Goal: Information Seeking & Learning: Find specific page/section

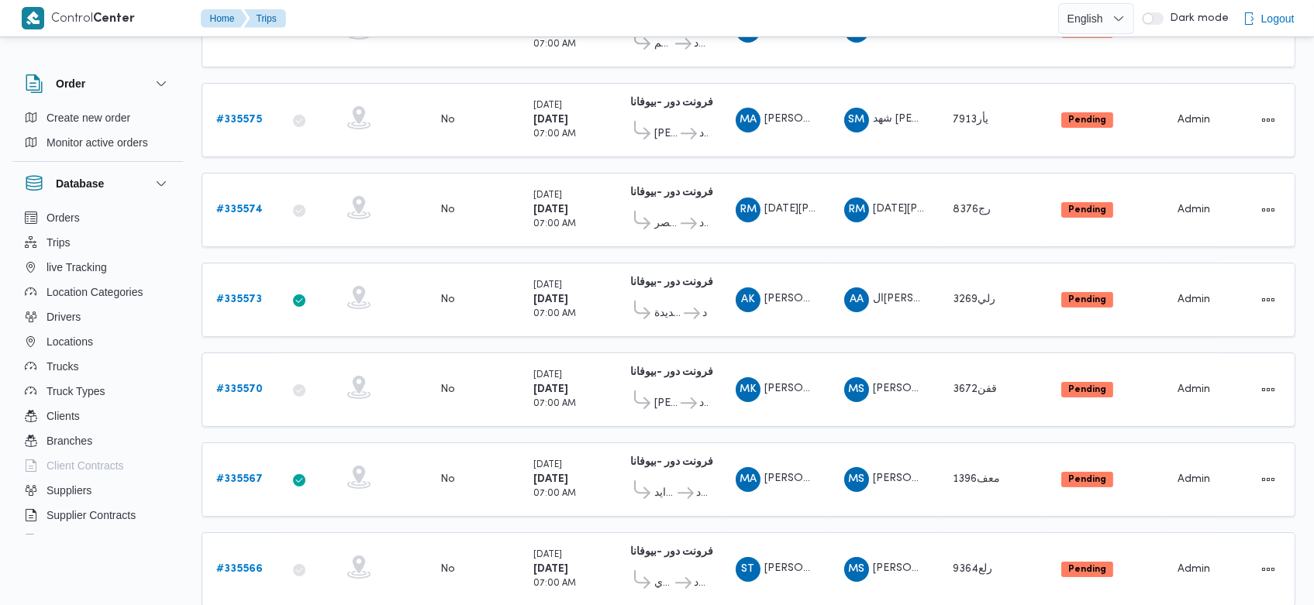
scroll to position [376, 0]
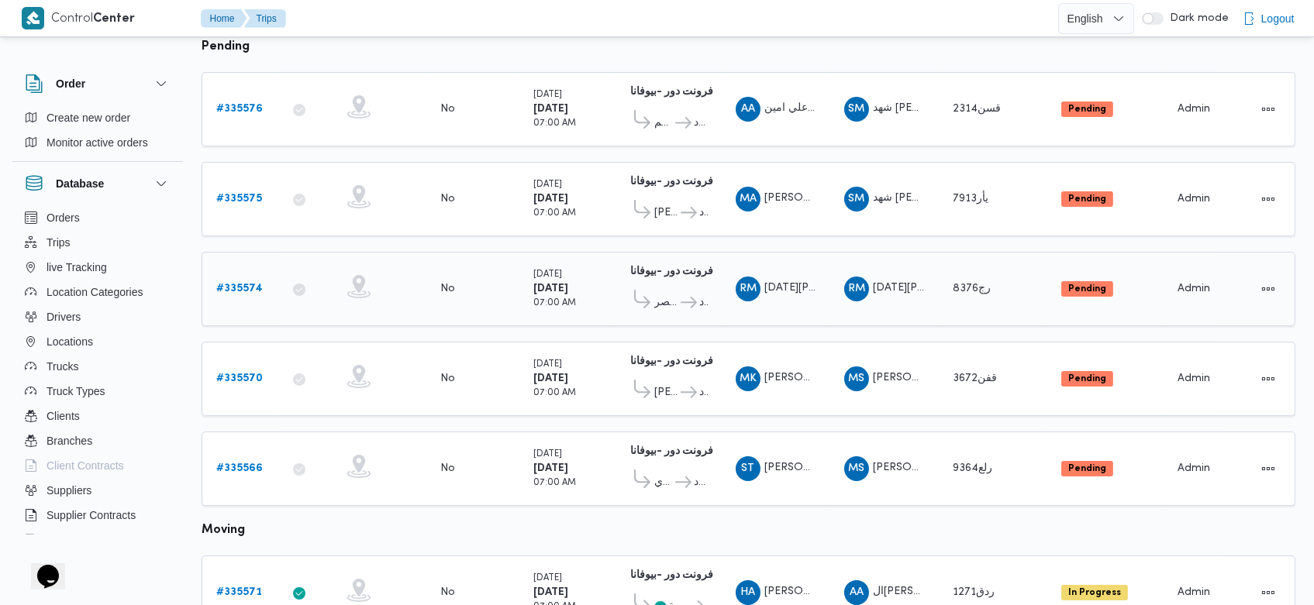
scroll to position [208, 0]
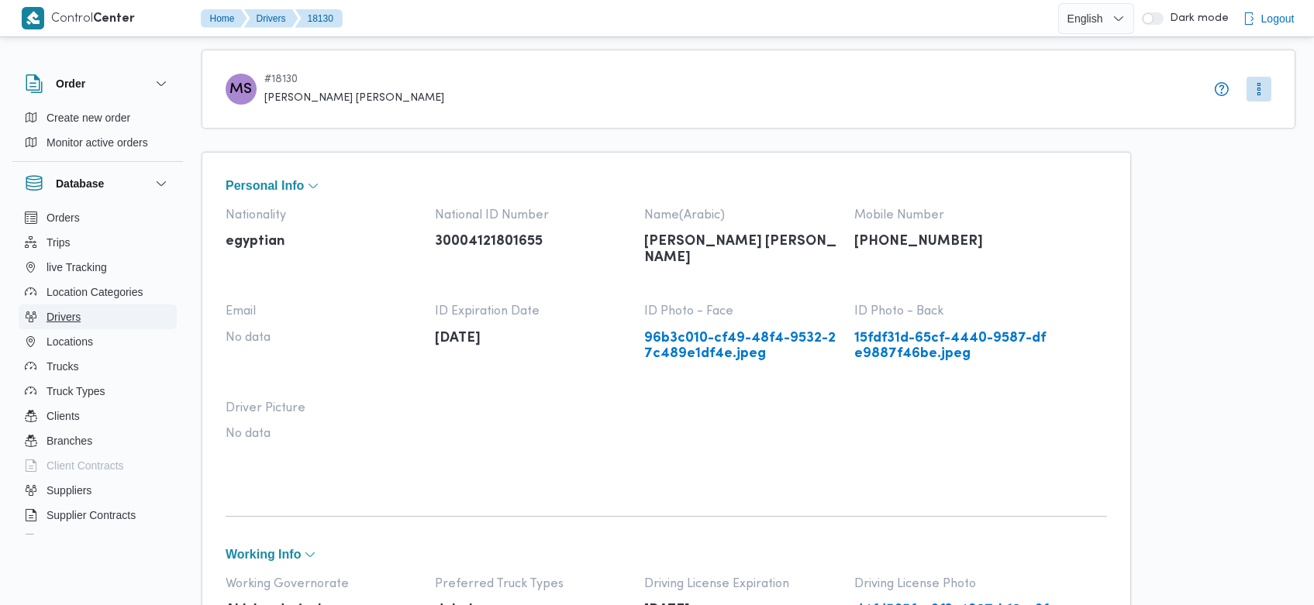
click at [74, 327] on button "Drivers" at bounding box center [98, 317] width 158 height 25
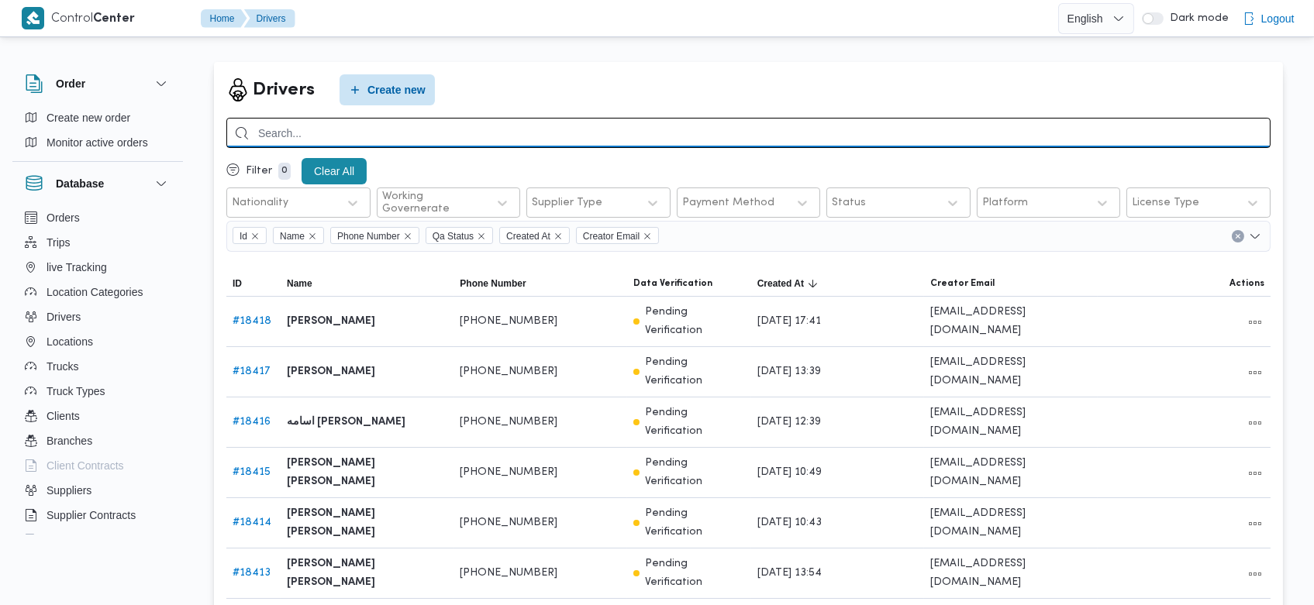
click at [496, 144] on input "search" at bounding box center [748, 133] width 1044 height 30
type input "s"
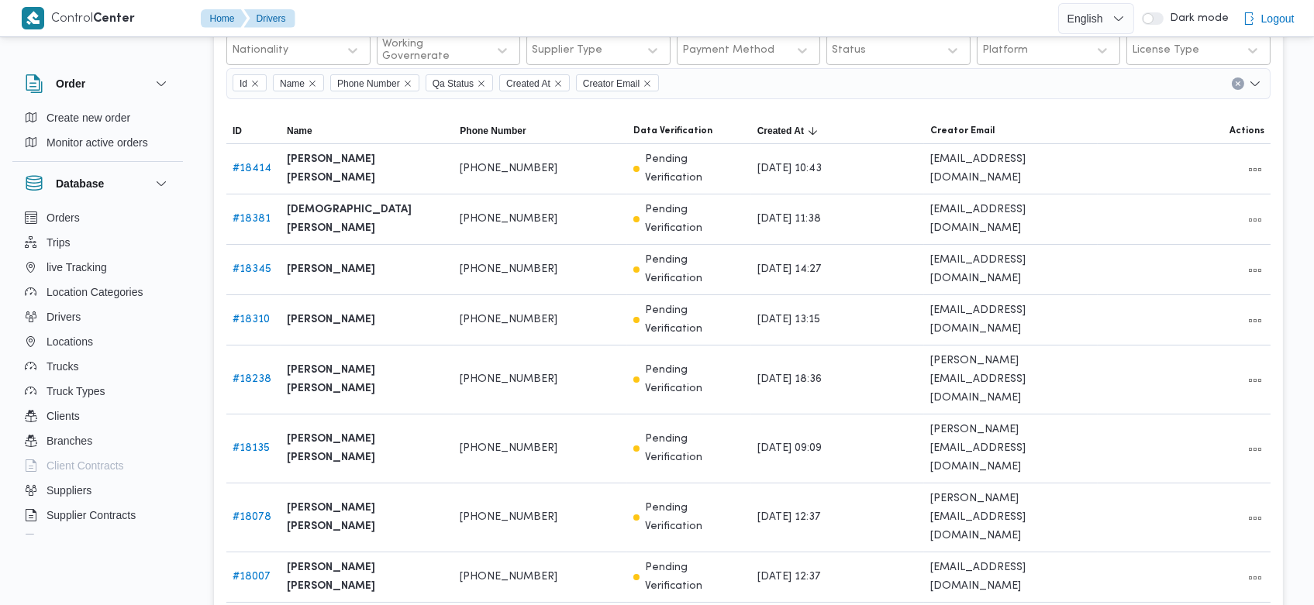
scroll to position [125, 0]
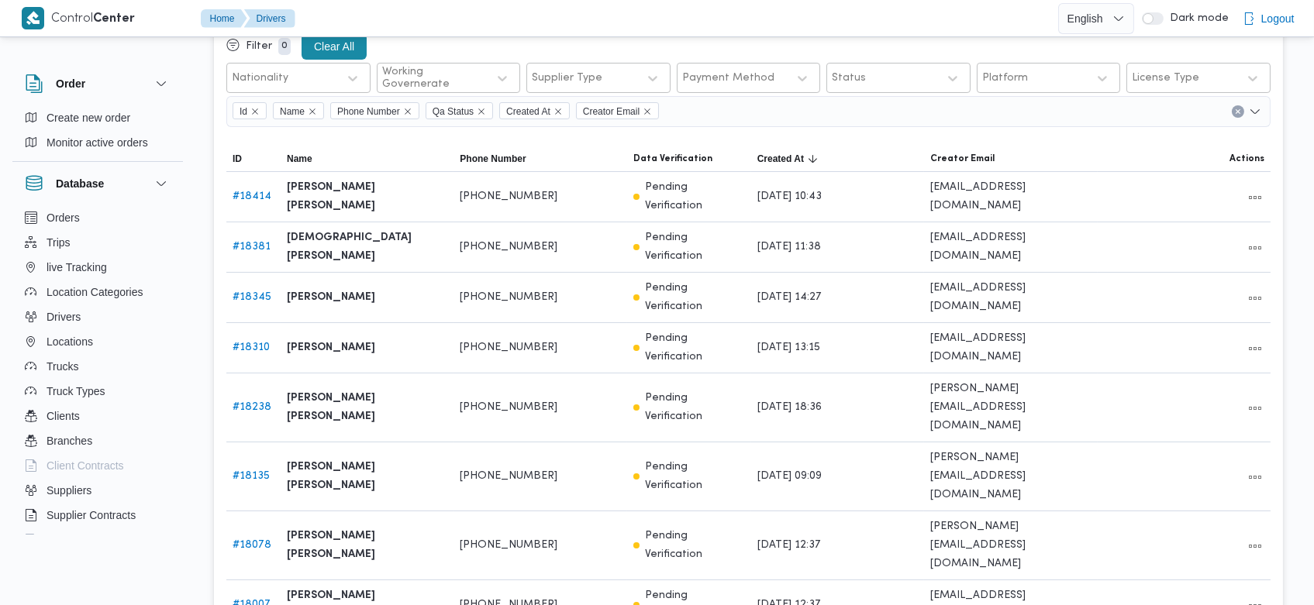
type input "سالم محمد"
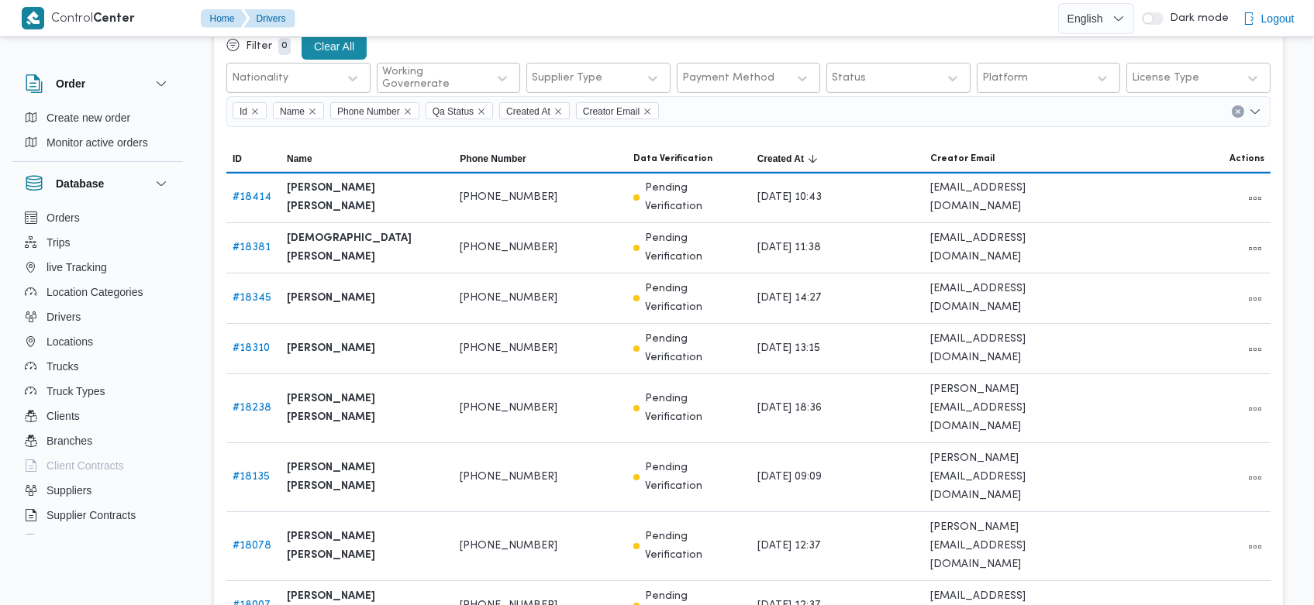
scroll to position [123, 0]
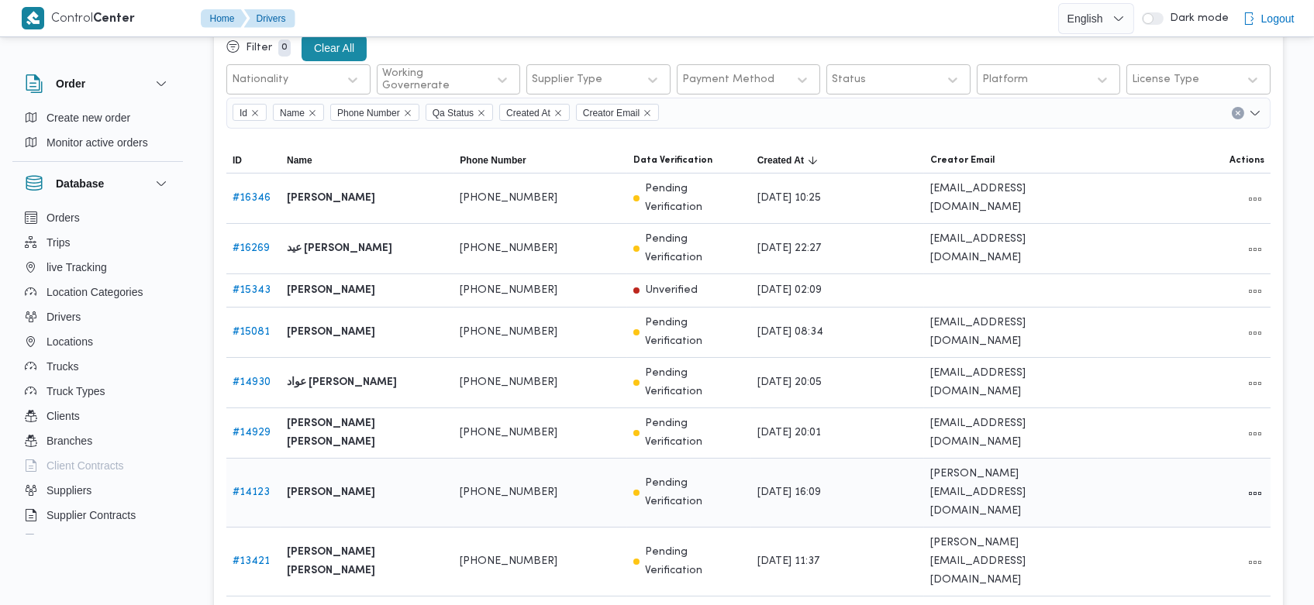
click at [263, 487] on link "# 14123" at bounding box center [250, 492] width 37 height 10
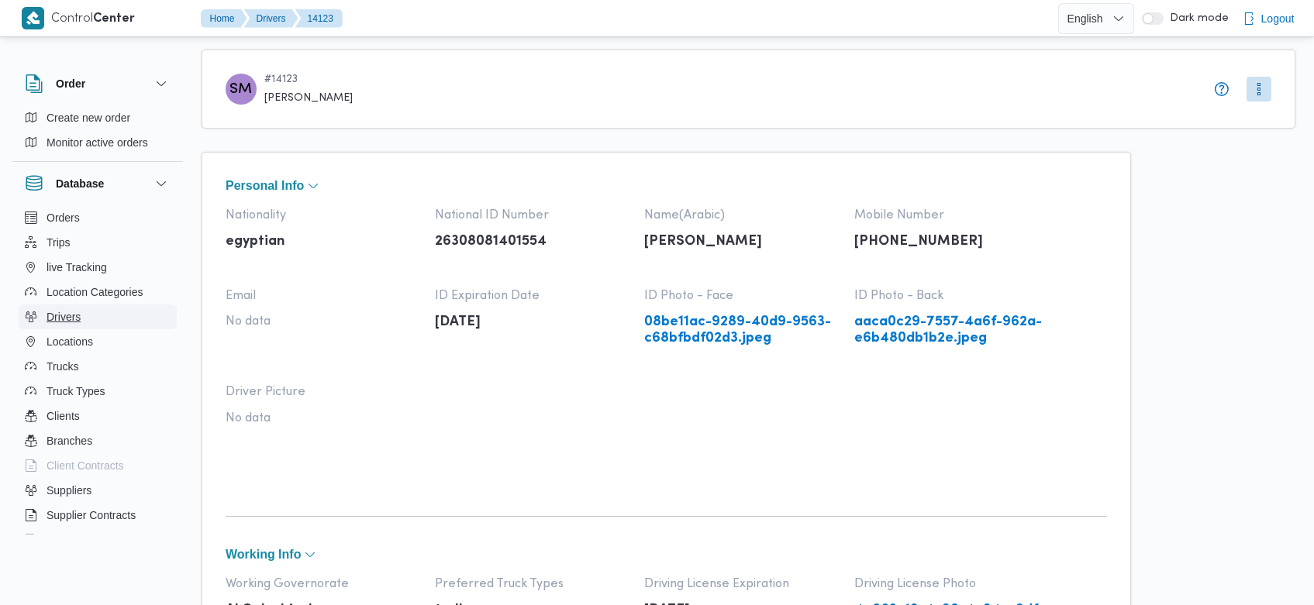
click at [71, 308] on span "Drivers" at bounding box center [63, 317] width 34 height 19
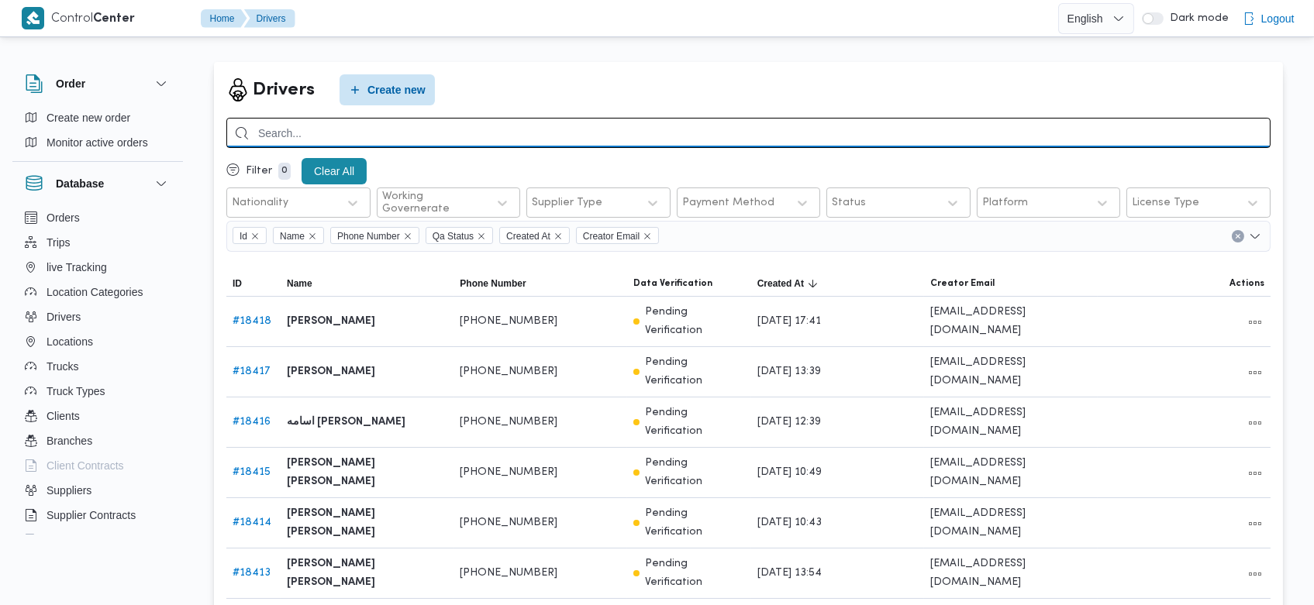
click at [680, 129] on input "search" at bounding box center [748, 133] width 1044 height 30
type input "محمود سيد"
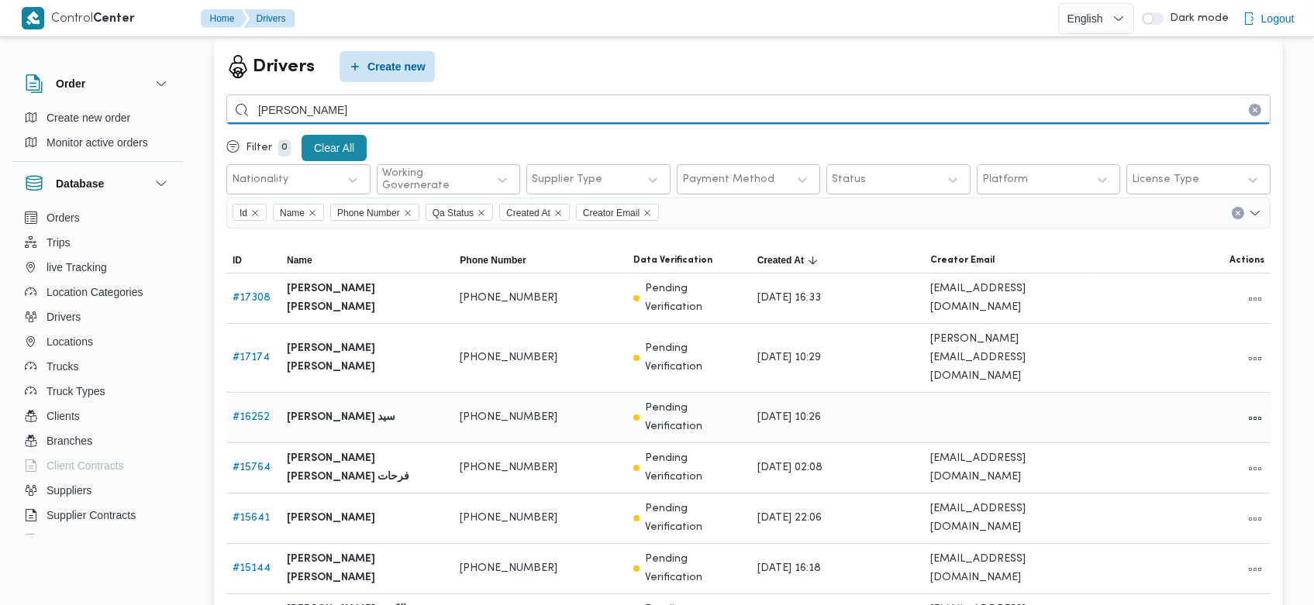
scroll to position [24, 0]
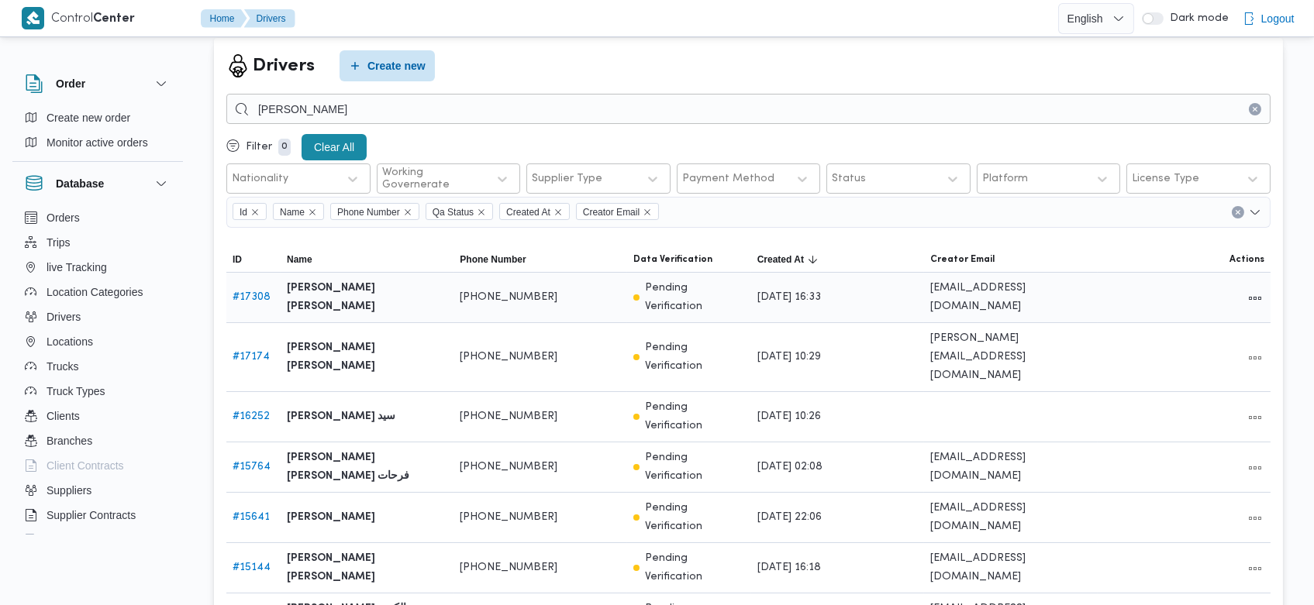
click at [254, 295] on link "# 17308" at bounding box center [251, 297] width 38 height 10
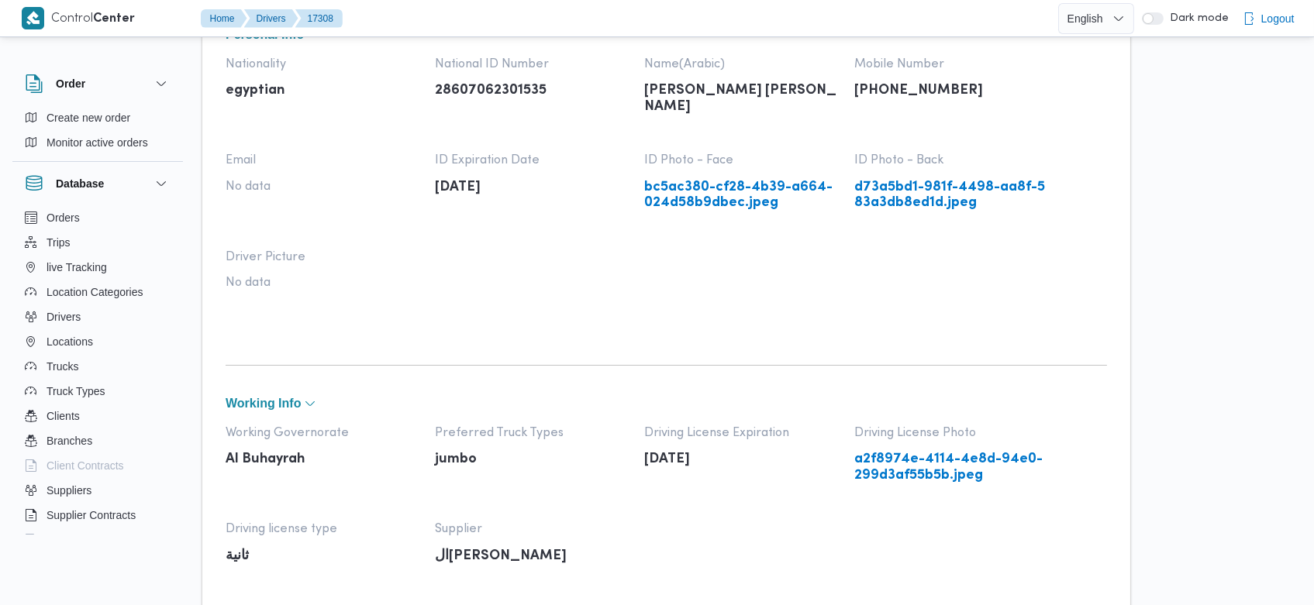
scroll to position [152, 0]
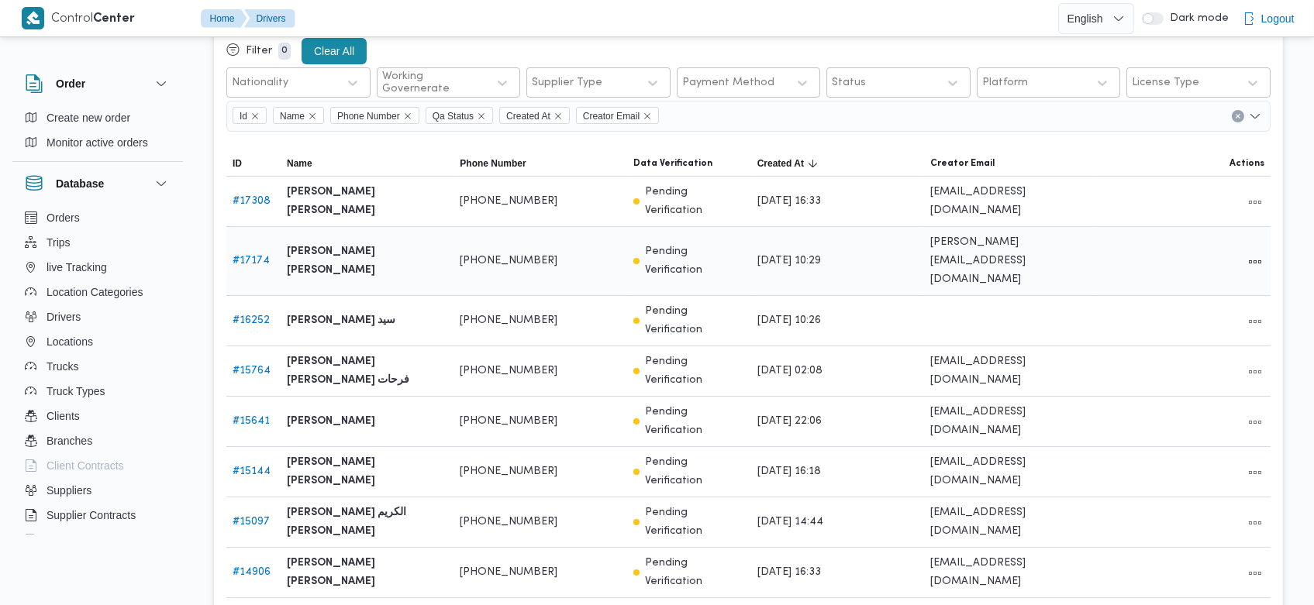
scroll to position [123, 0]
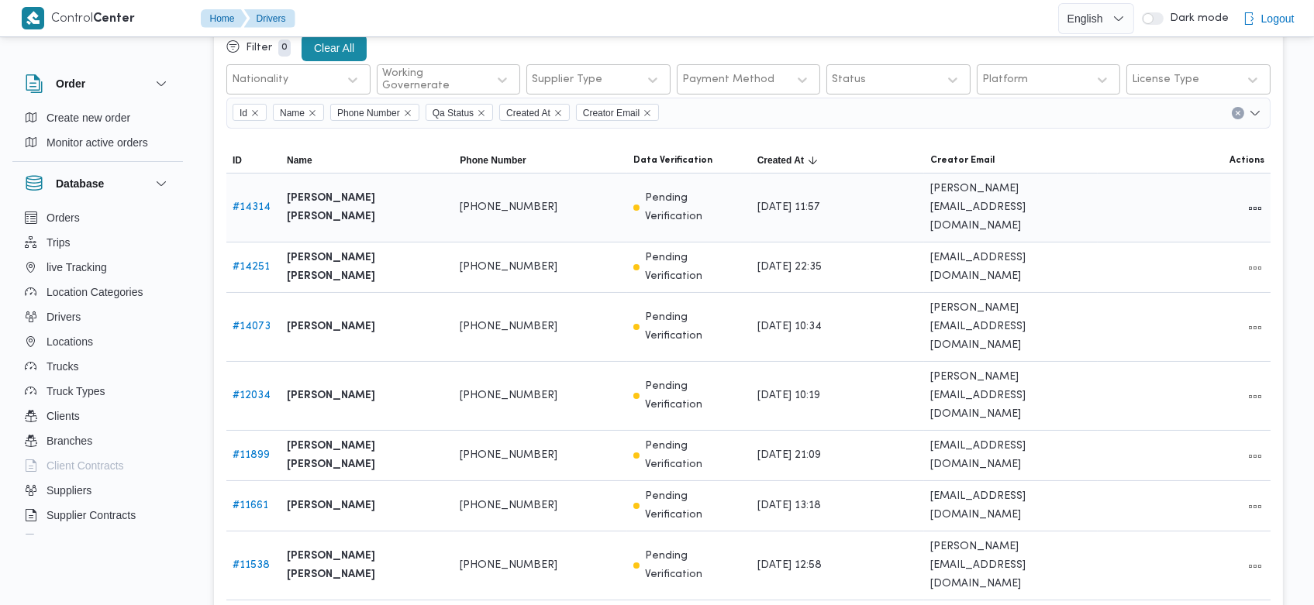
click at [260, 202] on link "# 14314" at bounding box center [251, 207] width 38 height 10
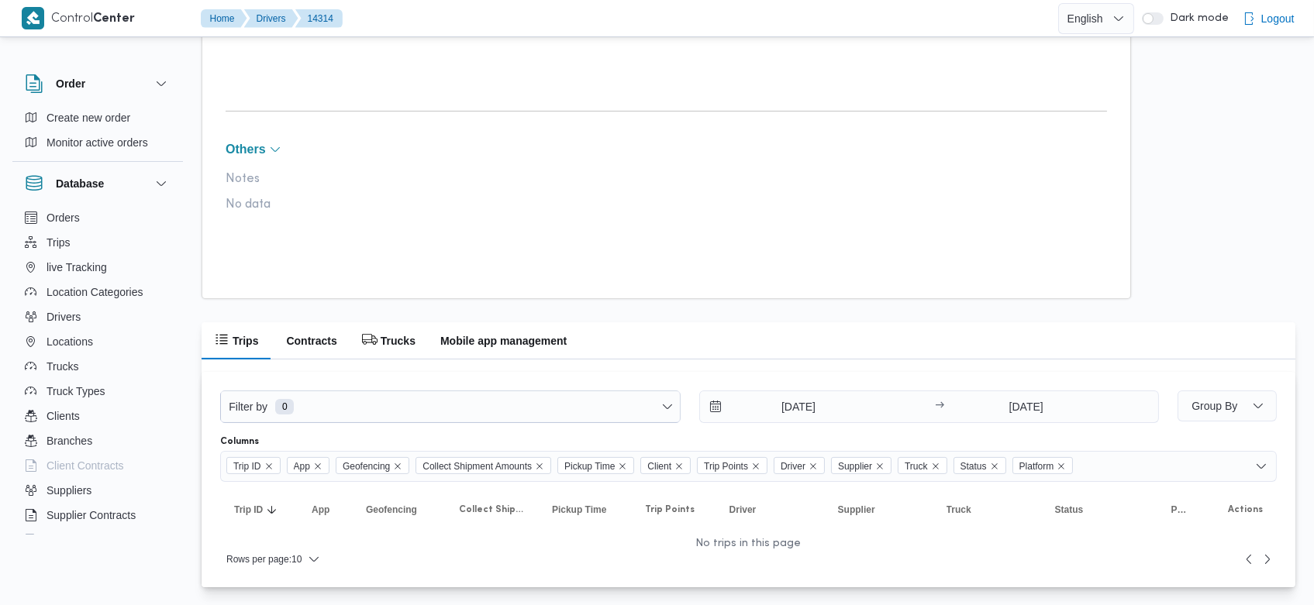
scroll to position [875, 0]
click at [468, 329] on button "Mobile app management" at bounding box center [503, 341] width 151 height 37
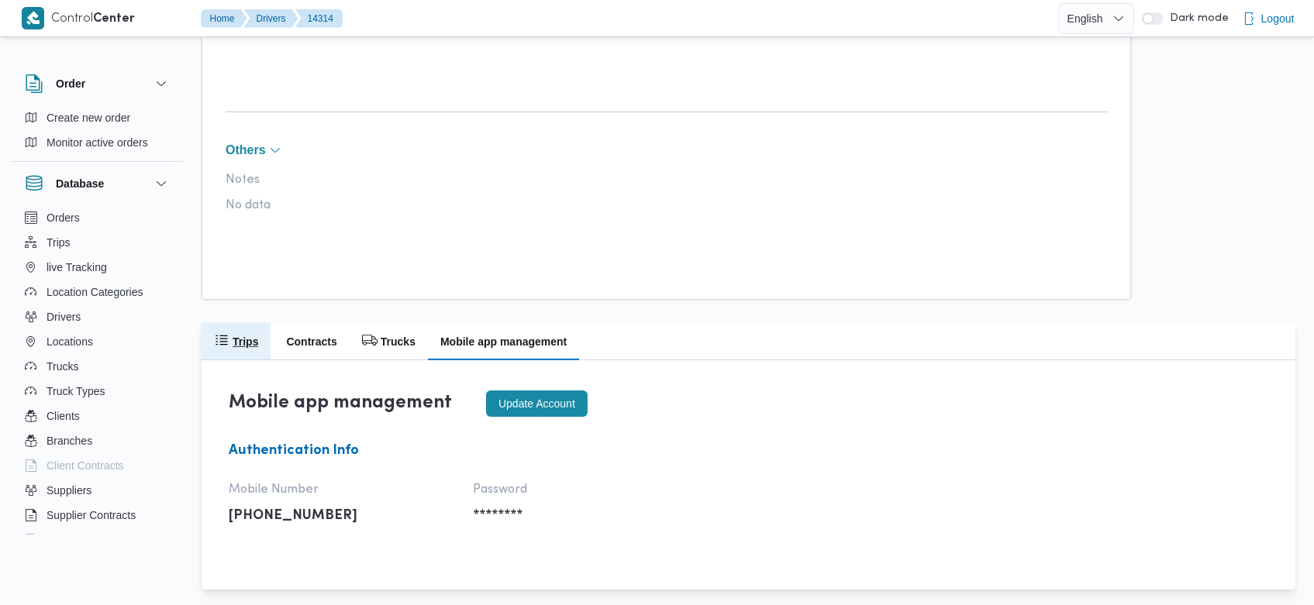
click at [238, 339] on h2 "Trips" at bounding box center [245, 341] width 26 height 19
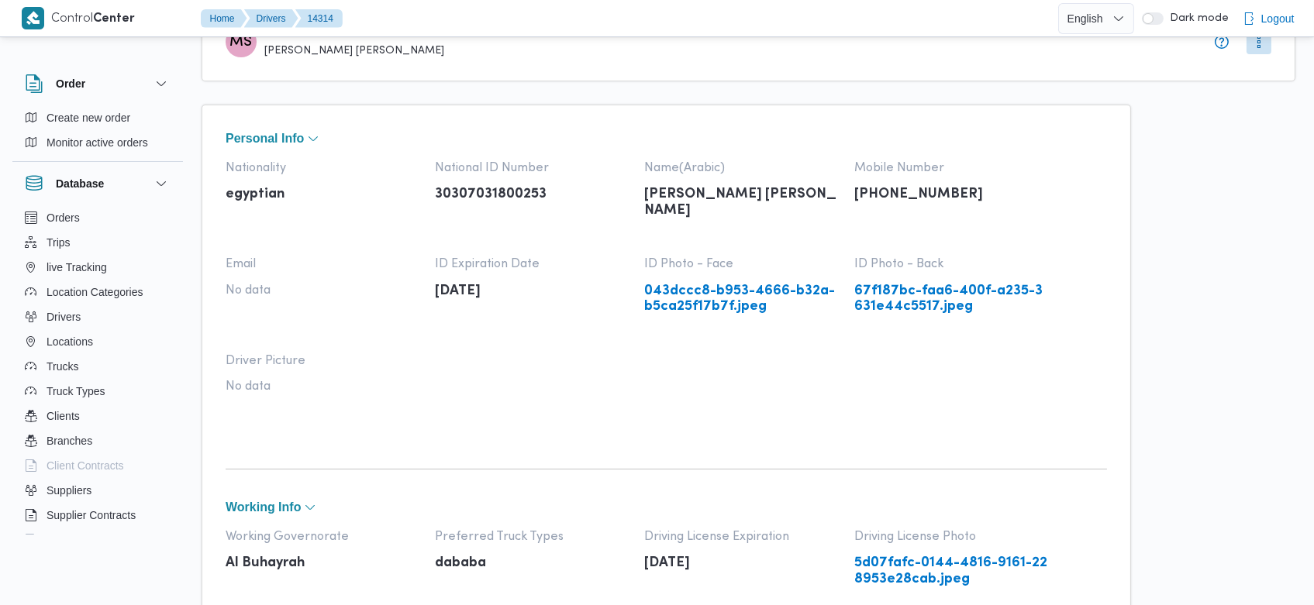
scroll to position [48, 0]
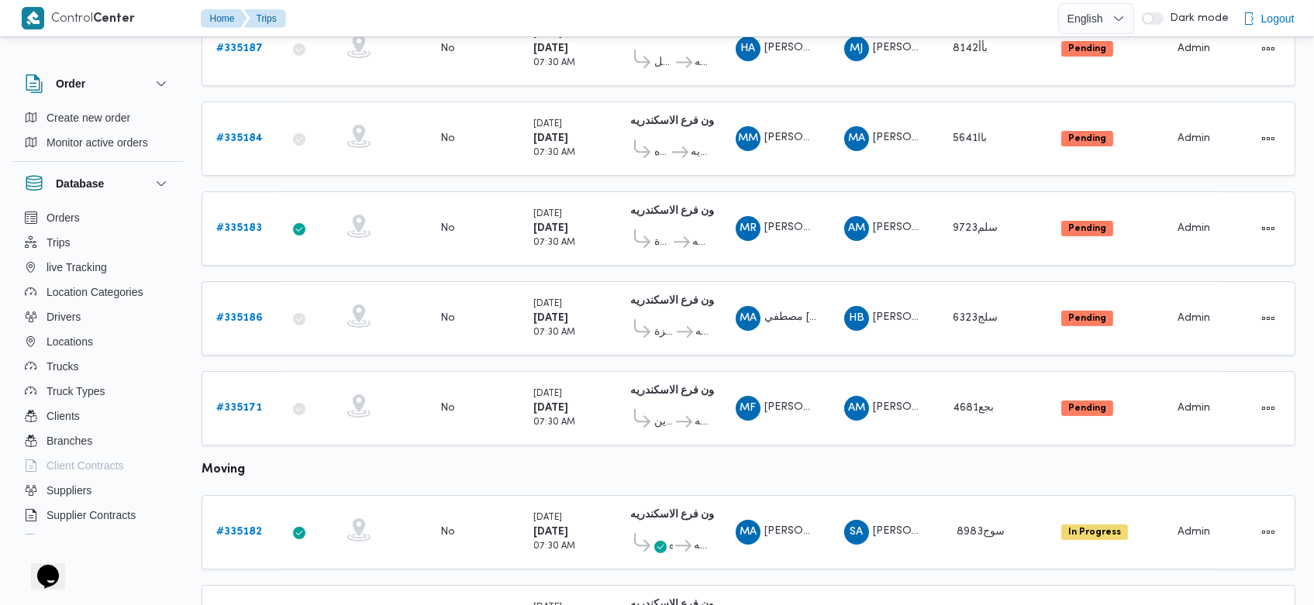
scroll to position [271, 0]
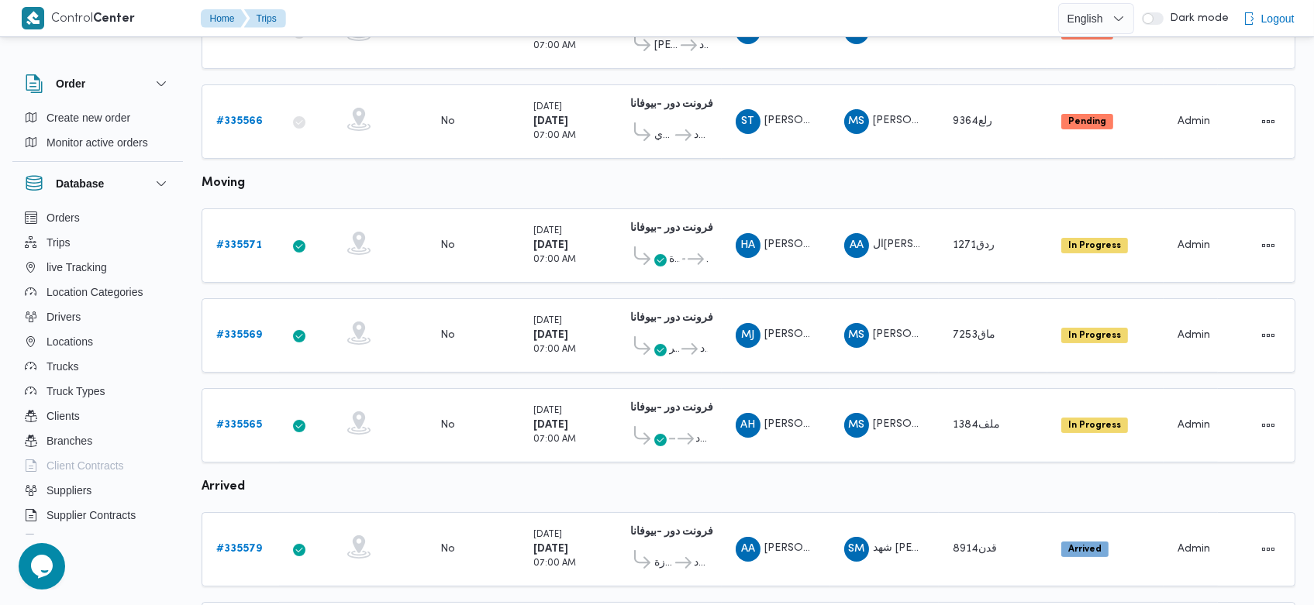
scroll to position [553, 0]
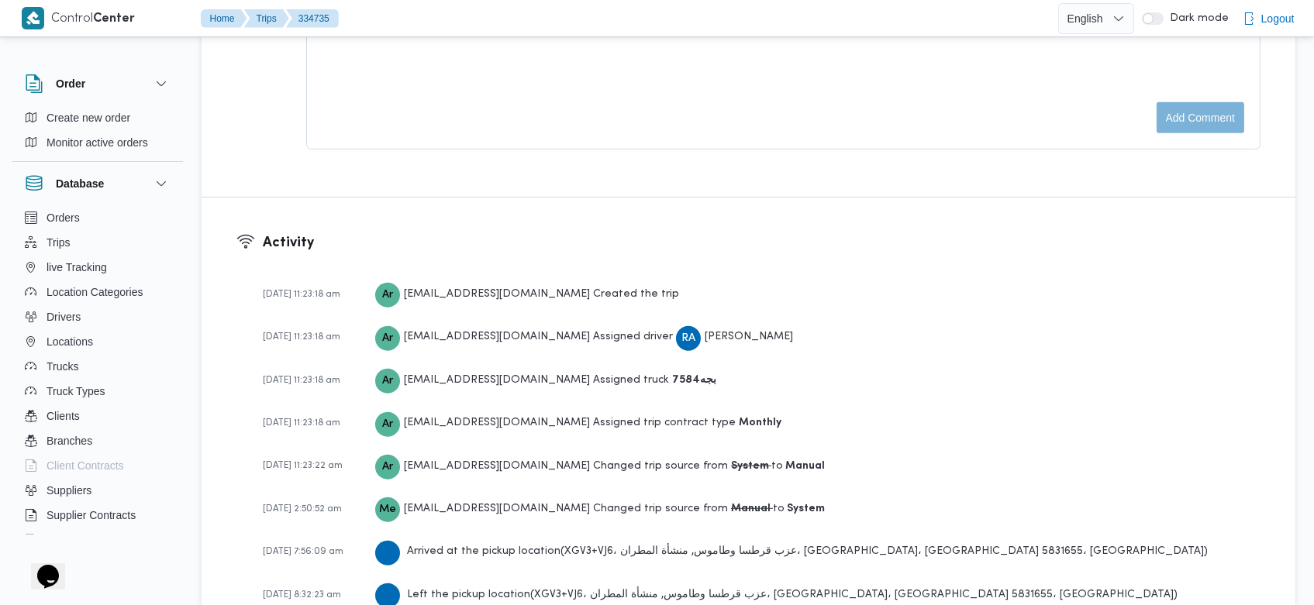
scroll to position [2333, 0]
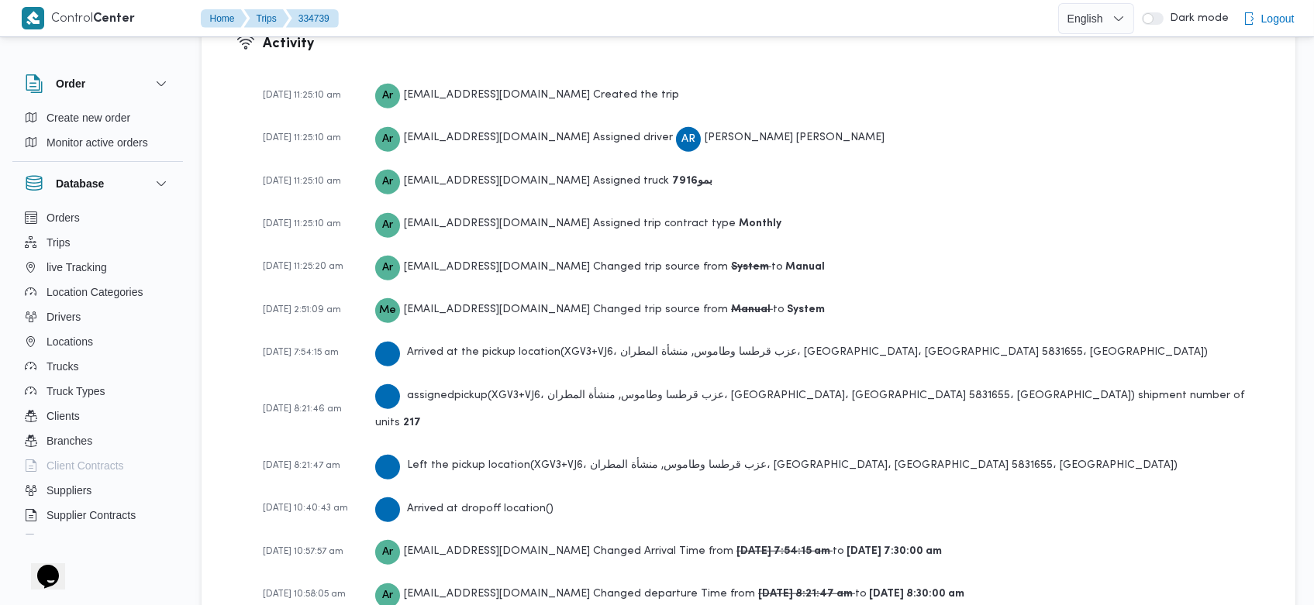
scroll to position [2422, 0]
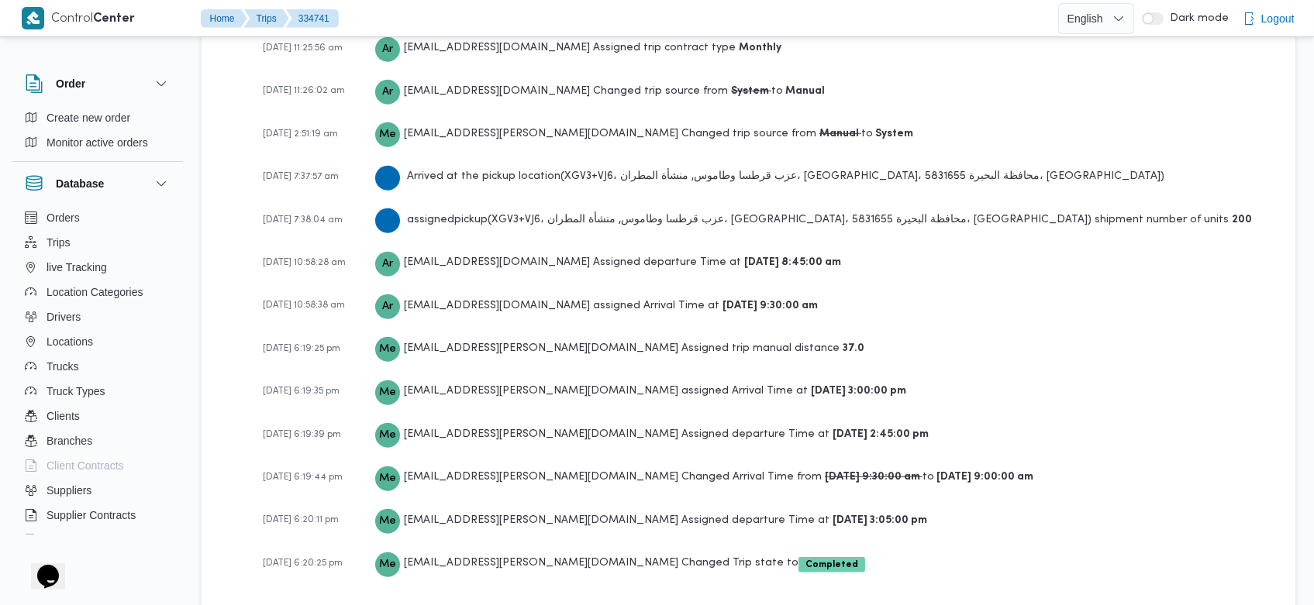
scroll to position [2378, 0]
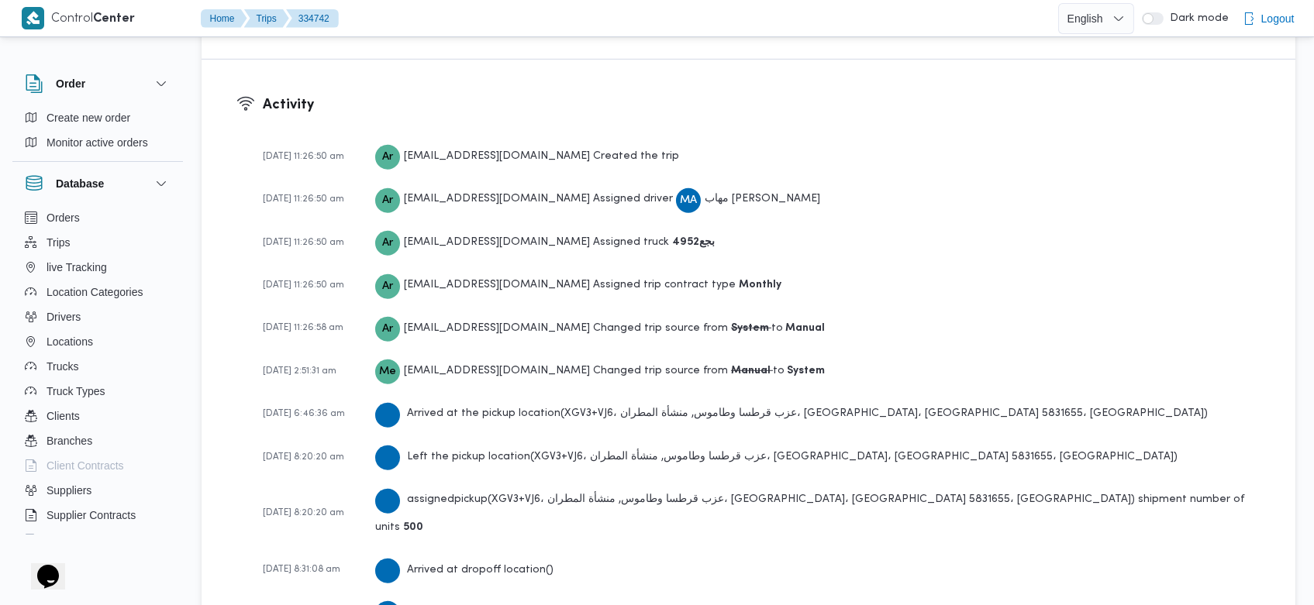
scroll to position [2290, 0]
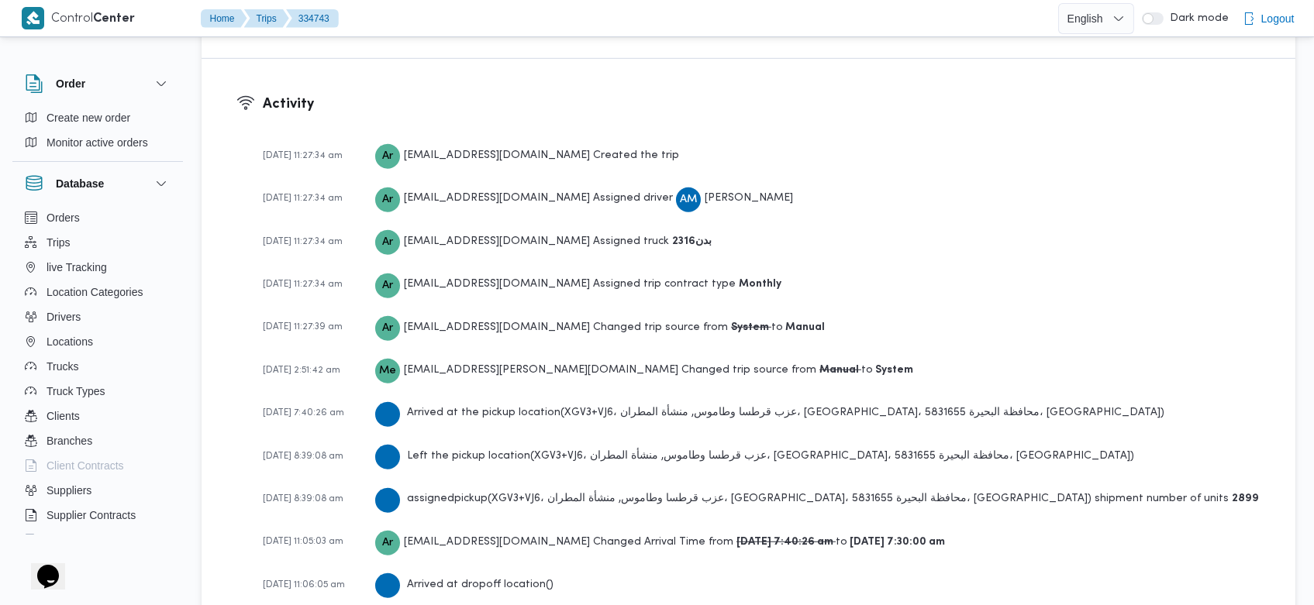
scroll to position [2506, 0]
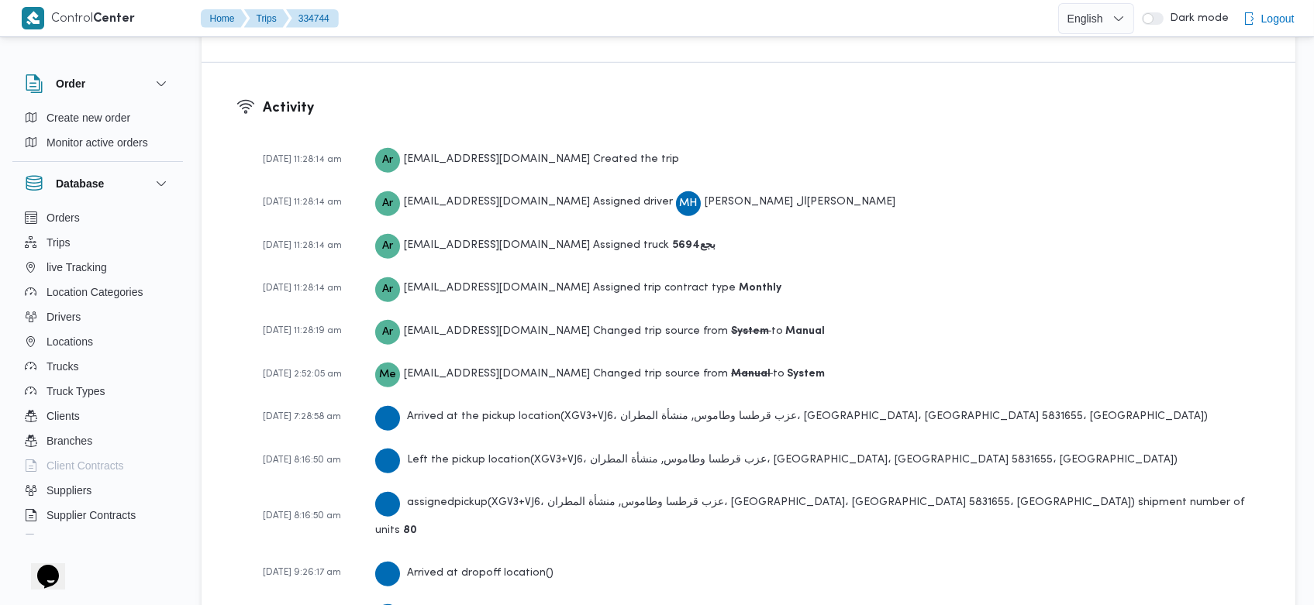
scroll to position [2290, 0]
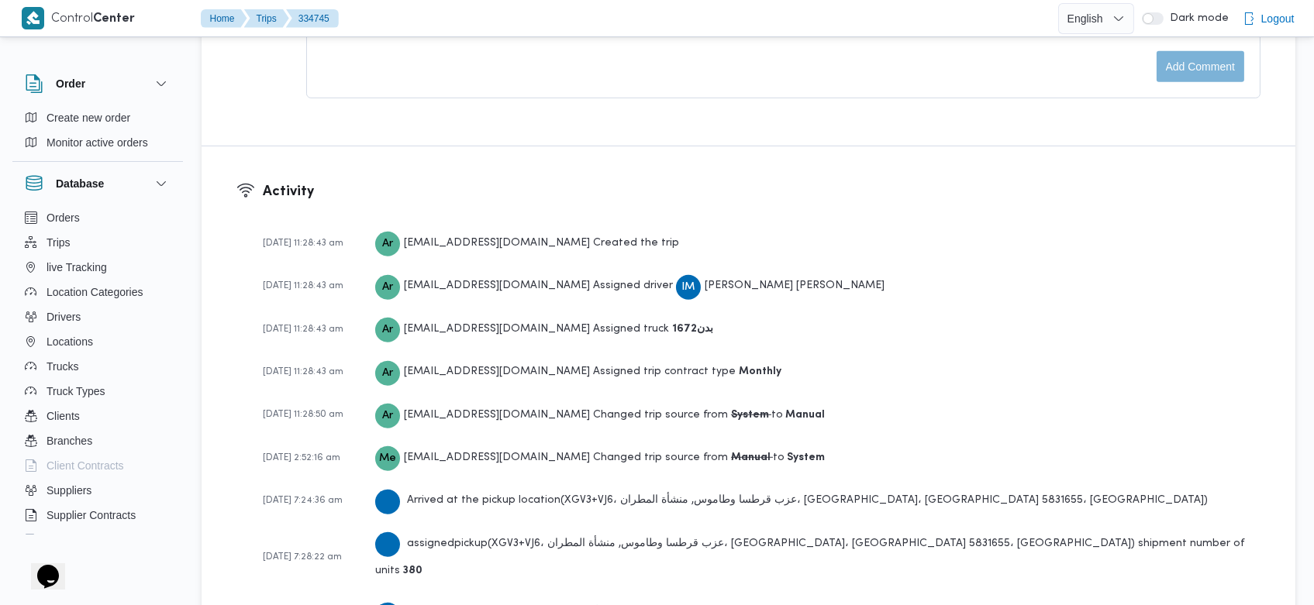
scroll to position [2422, 0]
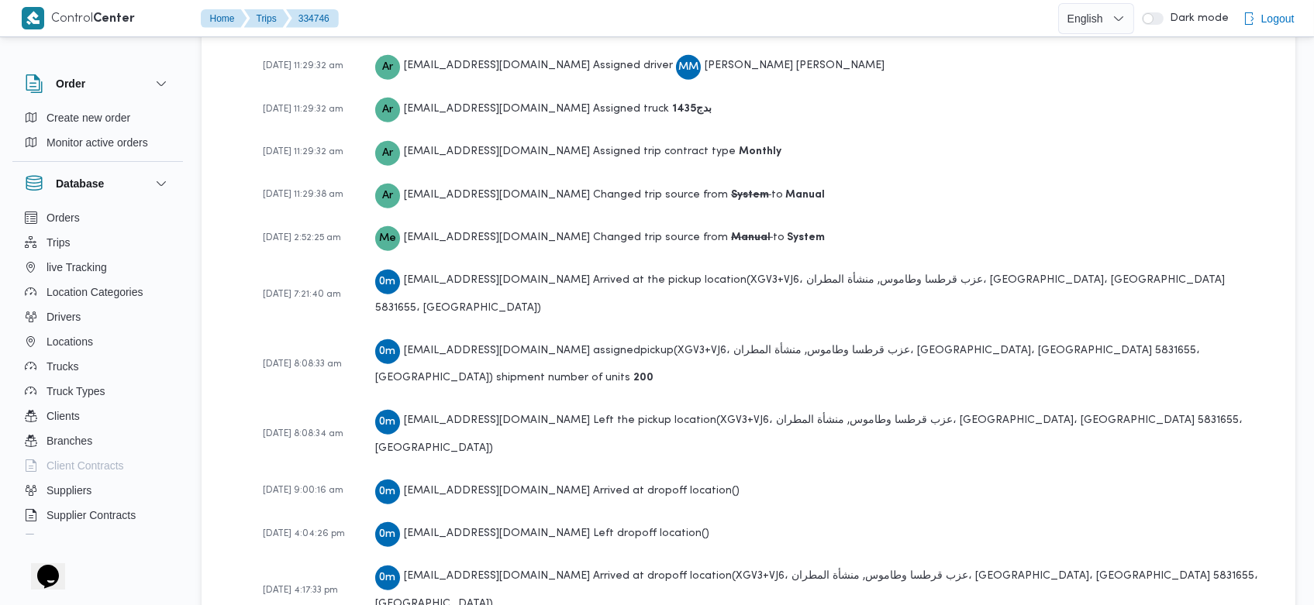
scroll to position [2290, 0]
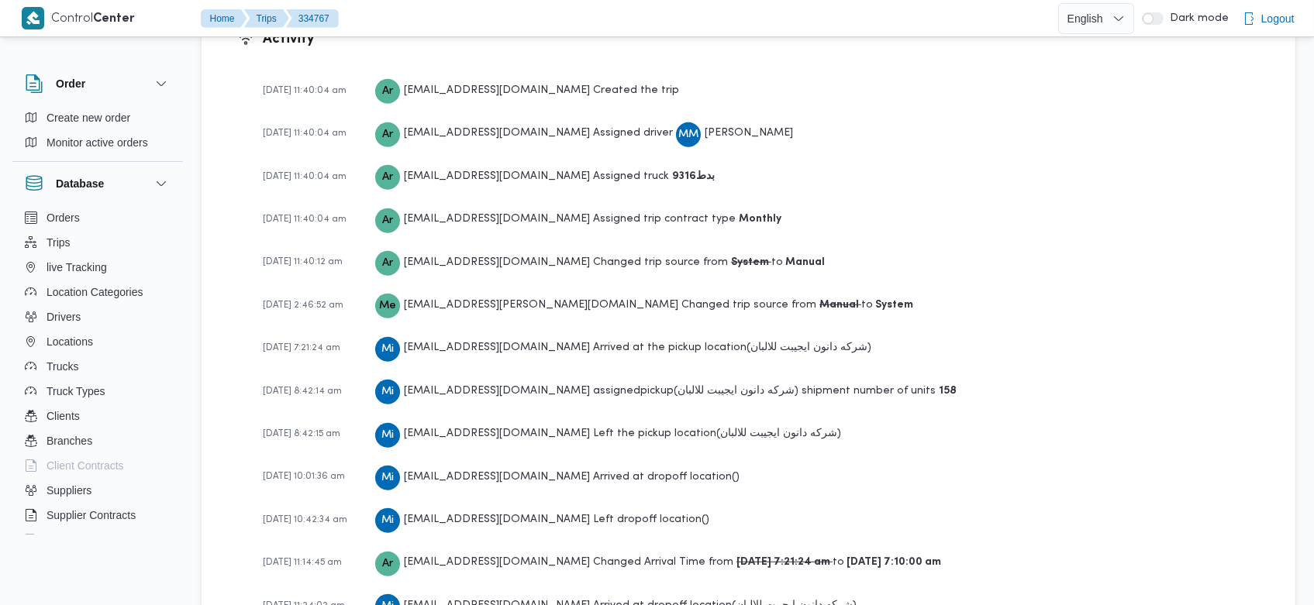
scroll to position [2465, 0]
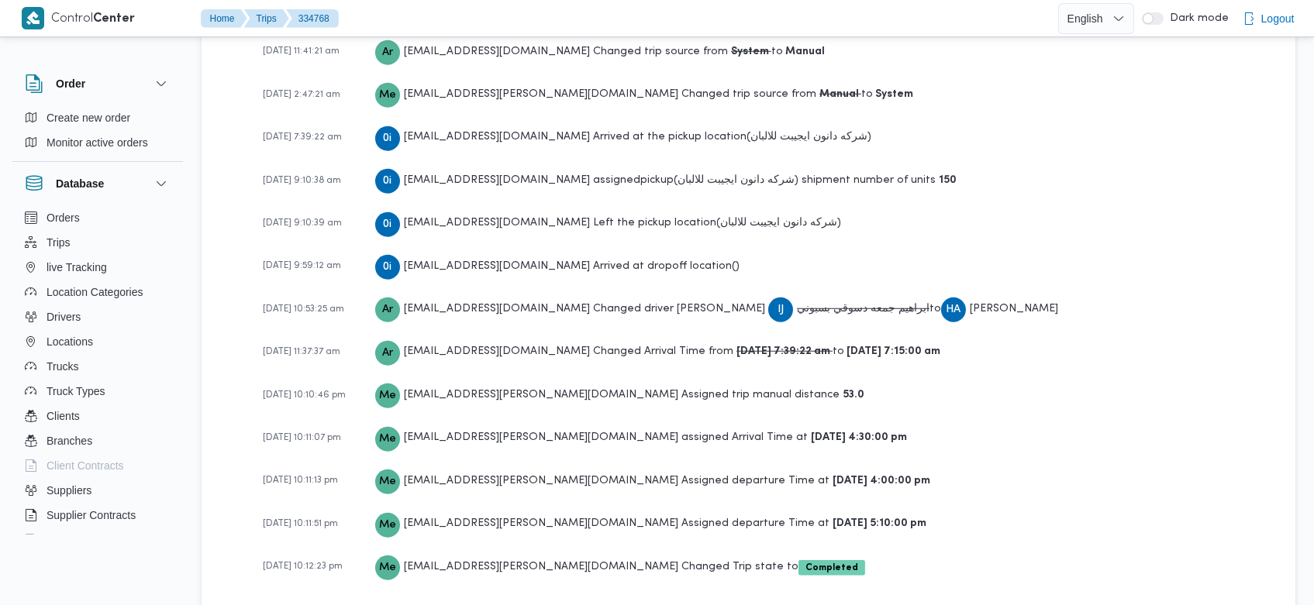
scroll to position [2421, 0]
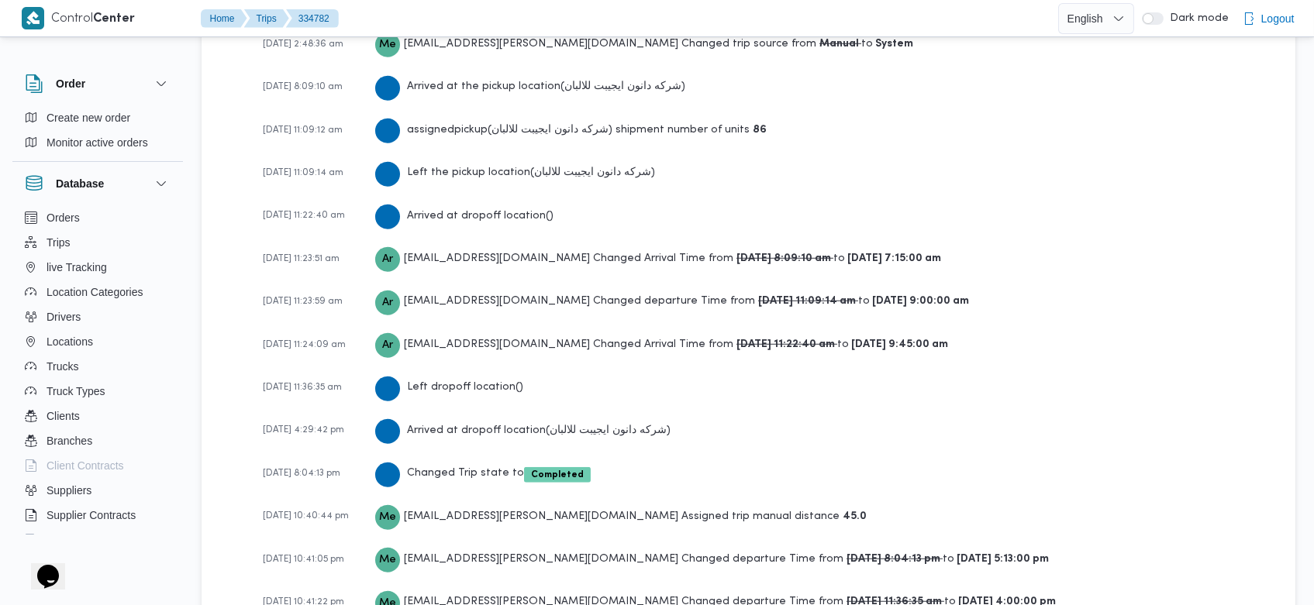
scroll to position [2554, 0]
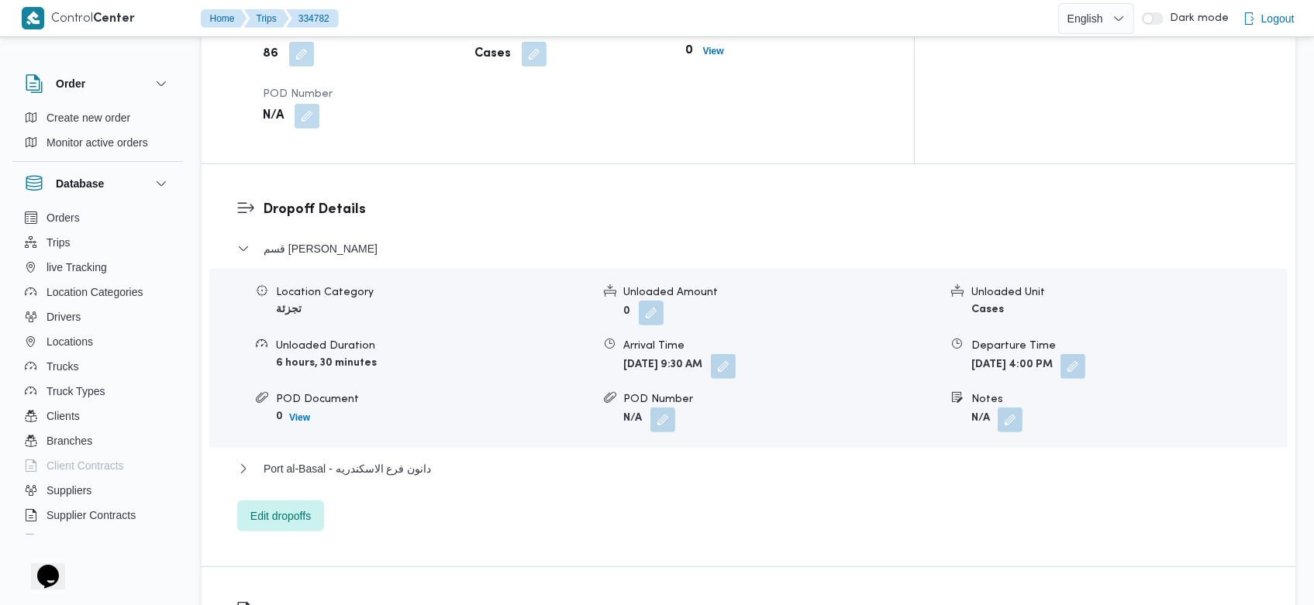
scroll to position [2554, 0]
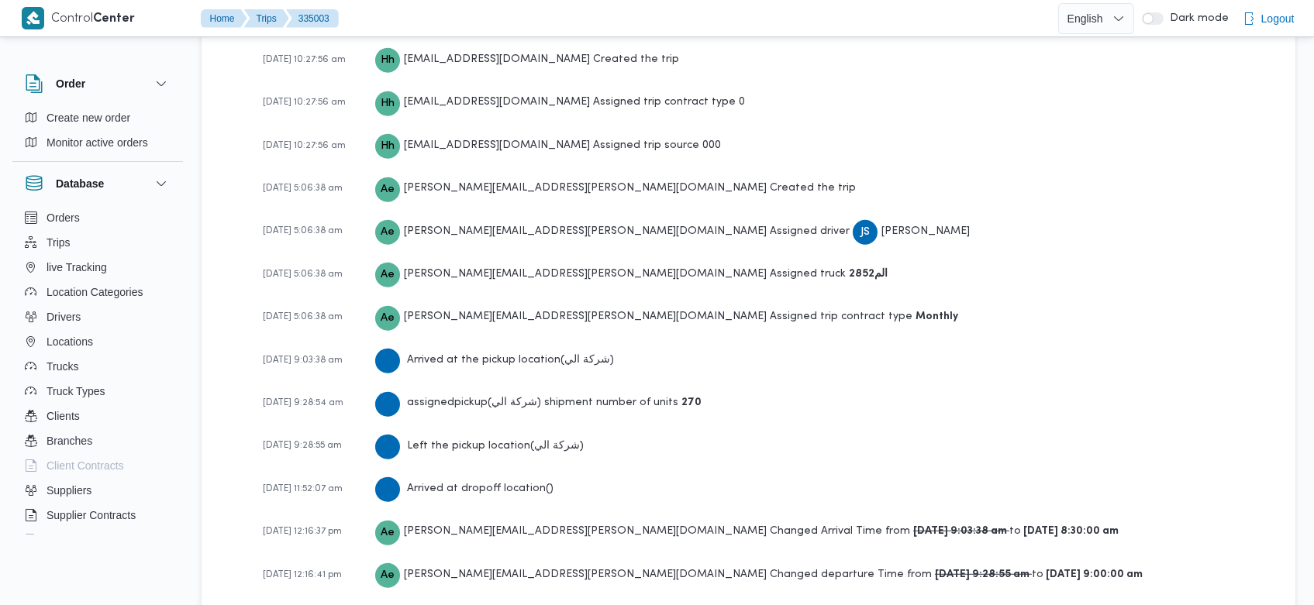
scroll to position [2566, 0]
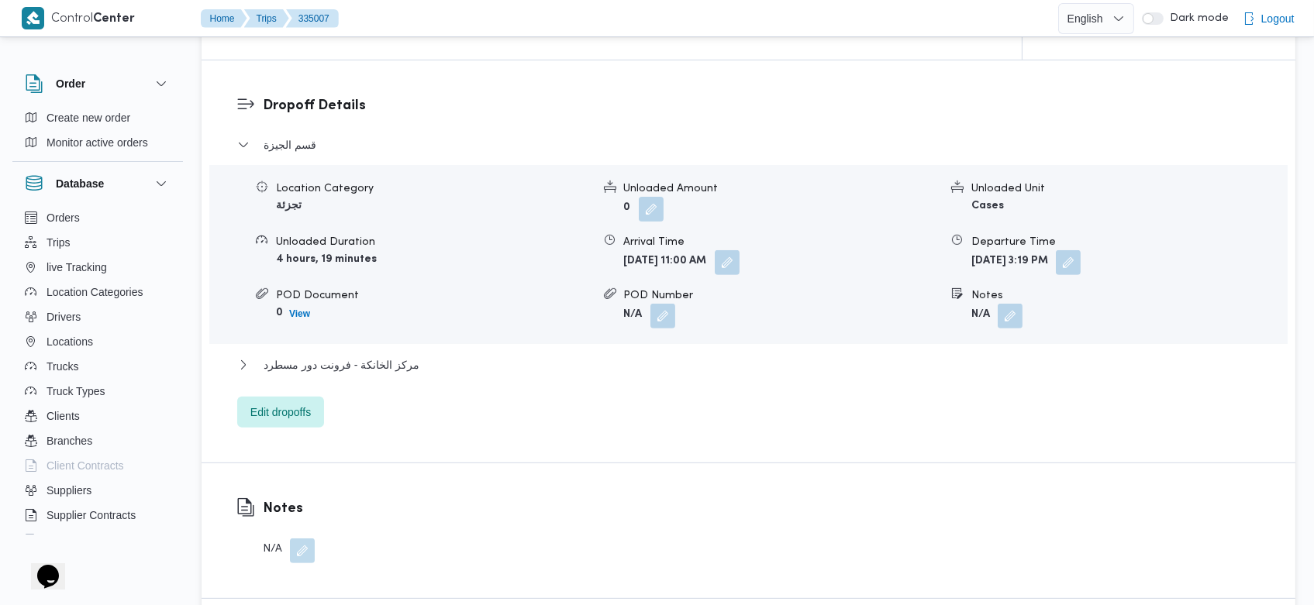
scroll to position [2434, 0]
